Goal: Task Accomplishment & Management: Manage account settings

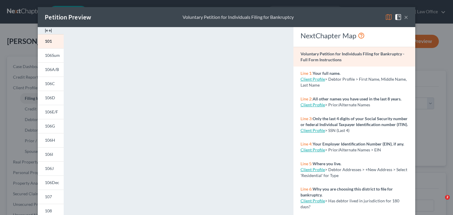
select select "1"
select select "0"
select select "91"
select select "0"
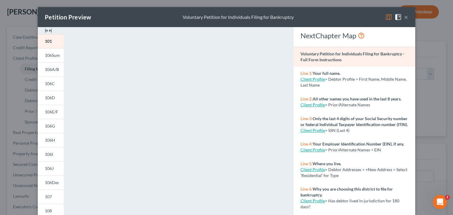
click at [405, 20] on button "×" at bounding box center [406, 17] width 4 height 7
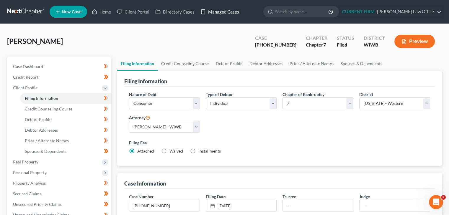
click at [220, 14] on link "Managed Cases" at bounding box center [219, 11] width 45 height 11
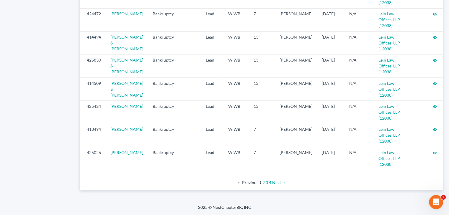
scroll to position [650, 0]
click at [263, 183] on link "2" at bounding box center [263, 182] width 2 height 5
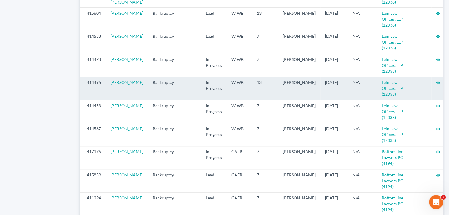
scroll to position [531, 0]
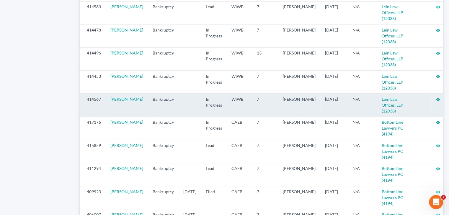
click at [436, 102] on icon "visibility" at bounding box center [438, 100] width 4 height 4
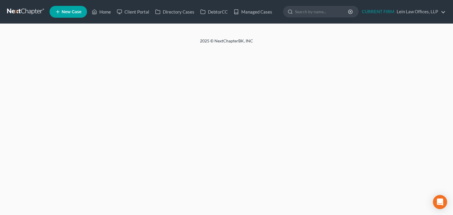
select select "9"
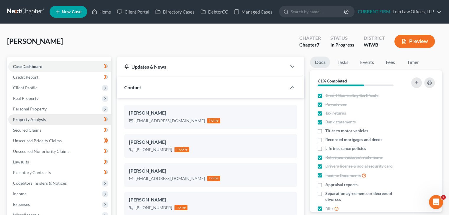
scroll to position [260, 0]
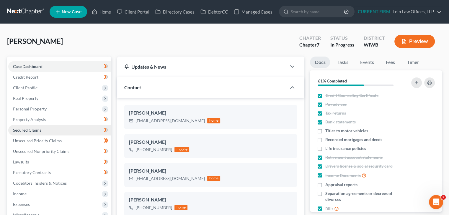
click at [37, 129] on span "Secured Claims" at bounding box center [27, 130] width 28 height 5
